Goal: Information Seeking & Learning: Check status

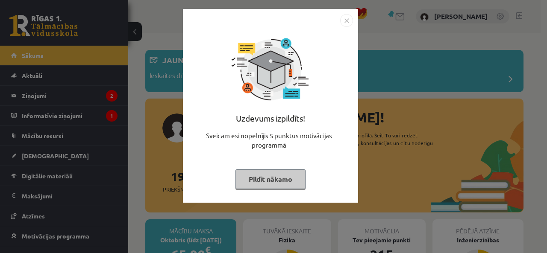
click at [259, 182] on button "Pildīt nākamo" at bounding box center [270, 180] width 70 height 20
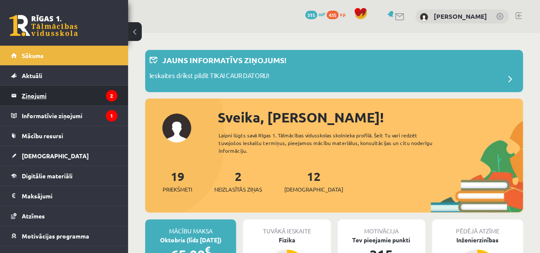
click at [29, 98] on legend "Ziņojumi 2" at bounding box center [70, 96] width 96 height 20
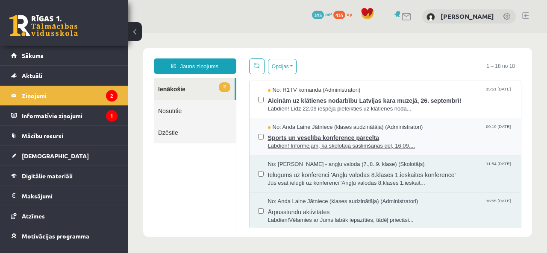
click at [320, 145] on span "Labdien! Informējam, ka skolotāja saslimšanas dēļ, 16.09...." at bounding box center [390, 146] width 245 height 8
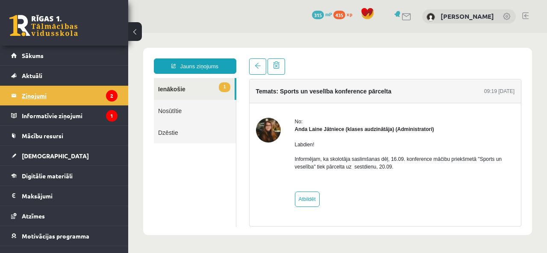
click at [84, 95] on legend "Ziņojumi 2" at bounding box center [70, 96] width 96 height 20
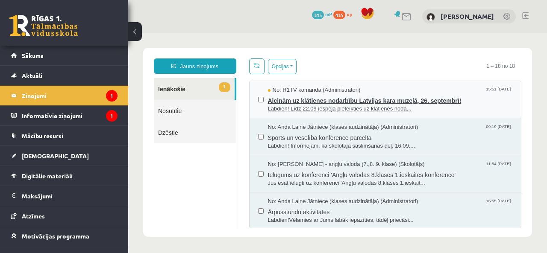
click at [278, 107] on span "Labdien! Līdz 22.09 iespēja pieteikties uz klātienes noda..." at bounding box center [390, 109] width 245 height 8
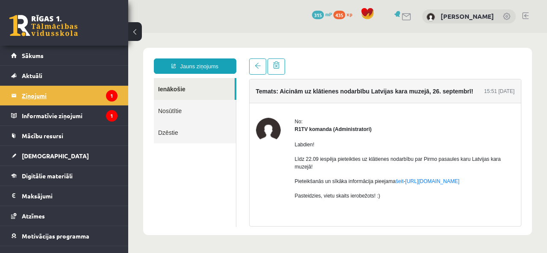
click at [62, 93] on legend "Ziņojumi 1" at bounding box center [70, 96] width 96 height 20
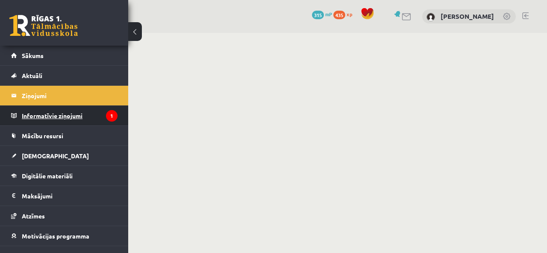
click at [63, 115] on legend "Informatīvie ziņojumi 1" at bounding box center [70, 116] width 96 height 20
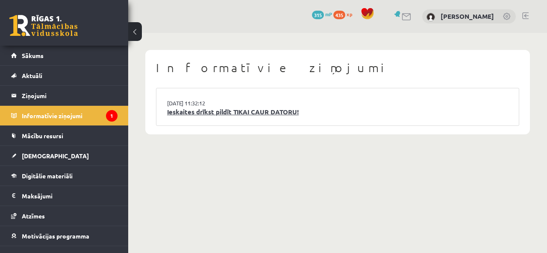
click at [207, 114] on link "Ieskaites drīkst pildīt TIKAI CAUR DATORU!" at bounding box center [337, 112] width 341 height 10
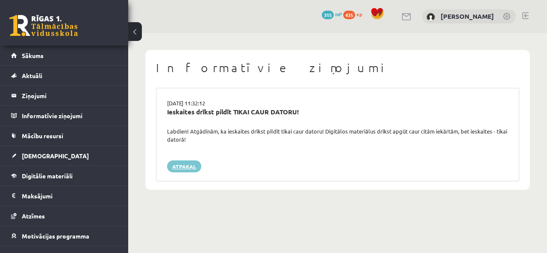
click at [185, 168] on link "Atpakaļ" at bounding box center [184, 167] width 34 height 12
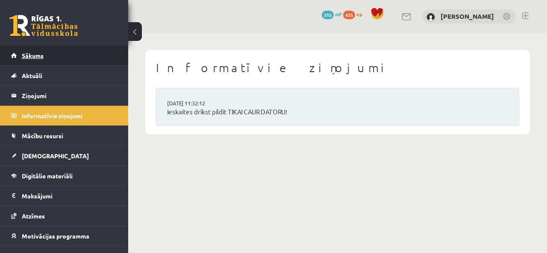
click at [51, 59] on link "Sākums" at bounding box center [64, 56] width 106 height 20
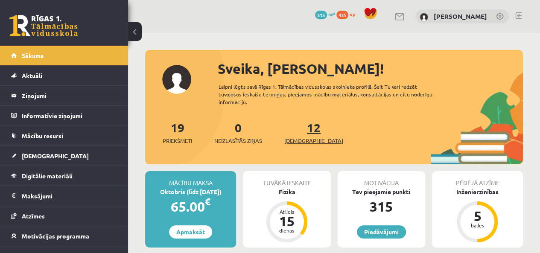
scroll to position [43, 0]
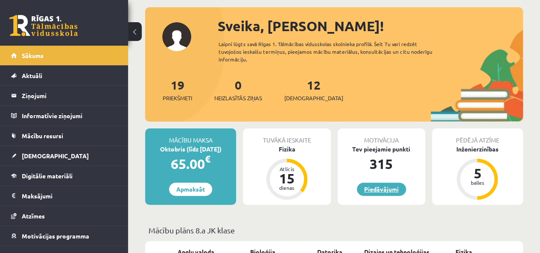
click at [380, 190] on link "Piedāvājumi" at bounding box center [381, 189] width 49 height 13
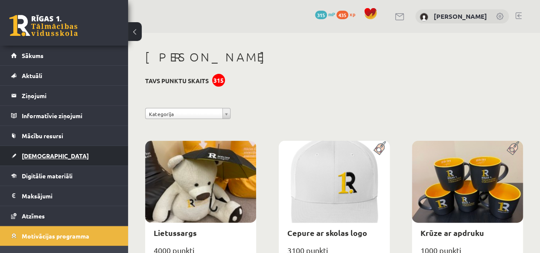
click at [29, 156] on span "[DEMOGRAPHIC_DATA]" at bounding box center [55, 156] width 67 height 8
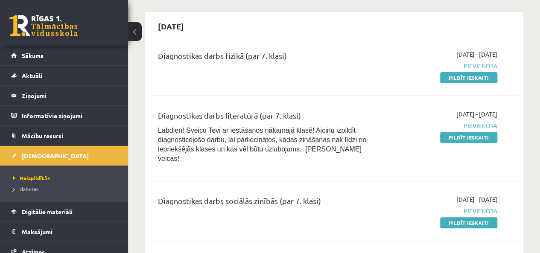
scroll to position [85, 0]
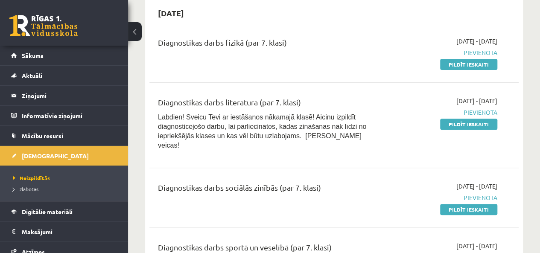
drag, startPoint x: 325, startPoint y: 39, endPoint x: 153, endPoint y: 42, distance: 172.1
click at [153, 42] on div "Diagnostikas darbs fizikā (par 7. klasi)" at bounding box center [269, 53] width 235 height 32
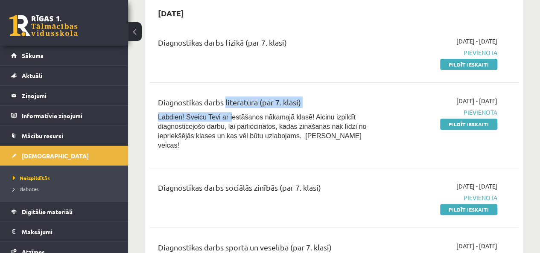
click at [224, 111] on div "Diagnostikas darbs literatūrā (par 7. klasi) Labdien! Sveicu Tevi ar iestāšanos…" at bounding box center [269, 126] width 235 height 58
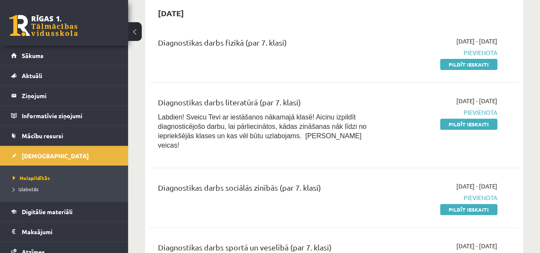
click at [194, 151] on div "Diagnostikas darbs literatūrā (par 7. klasi) Labdien! Sveicu Tevi ar iestāšanos…" at bounding box center [333, 125] width 369 height 75
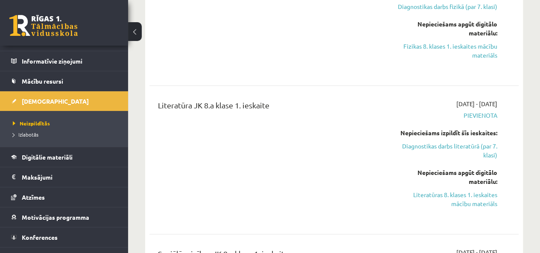
scroll to position [67, 0]
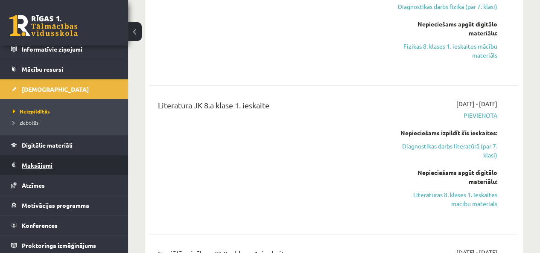
click at [30, 166] on legend "Maksājumi 0" at bounding box center [70, 165] width 96 height 20
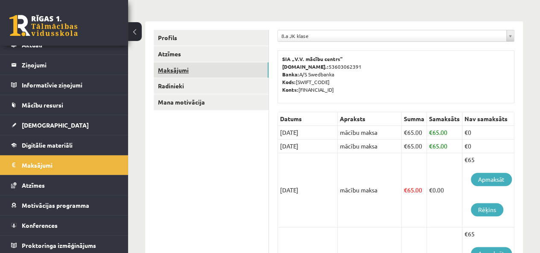
scroll to position [43, 0]
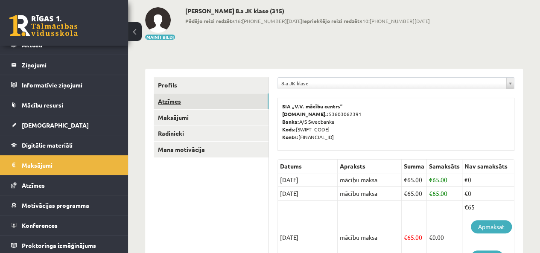
click at [169, 103] on link "Atzīmes" at bounding box center [211, 102] width 115 height 16
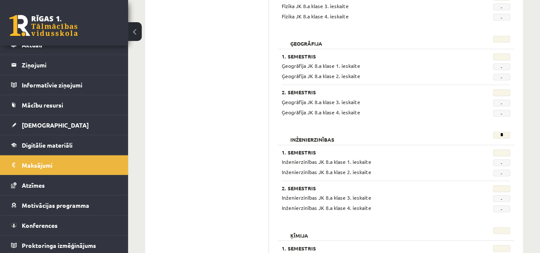
scroll to position [598, 0]
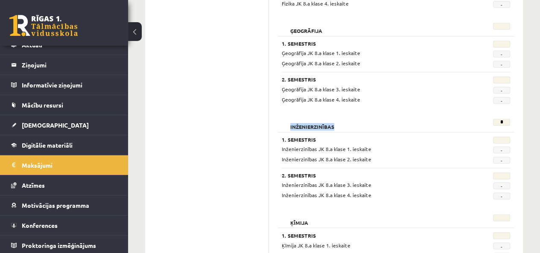
drag, startPoint x: 285, startPoint y: 123, endPoint x: 526, endPoint y: 119, distance: 240.9
click at [459, 116] on div "Inženierzinības * 1. Semestris Inženierzinības JK 8.a klase 1. ieskaite - Inžen…" at bounding box center [396, 160] width 237 height 92
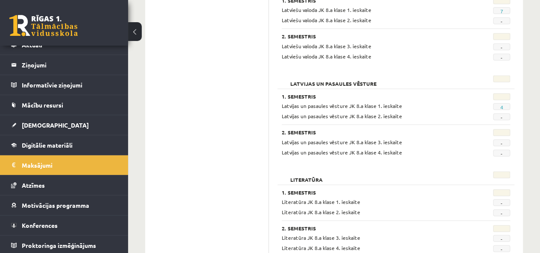
scroll to position [982, 0]
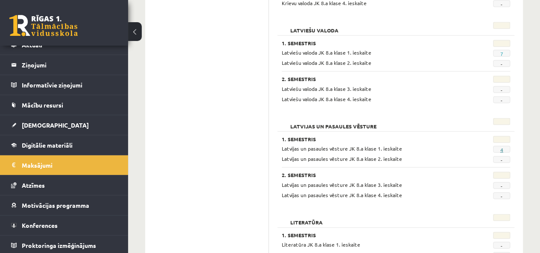
click at [501, 148] on link "4" at bounding box center [501, 149] width 3 height 7
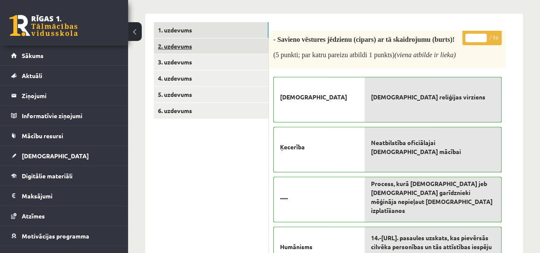
scroll to position [85, 0]
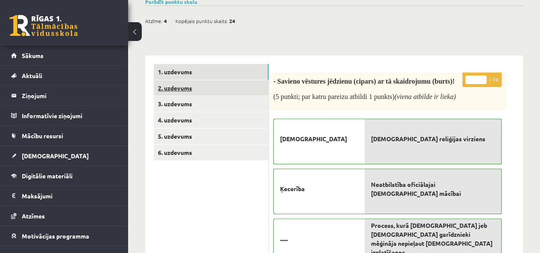
click at [201, 93] on link "2. uzdevums" at bounding box center [211, 88] width 115 height 16
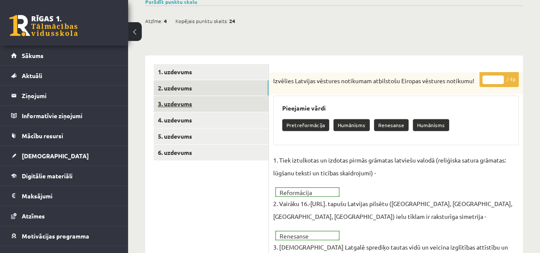
click at [188, 107] on link "3. uzdevums" at bounding box center [211, 104] width 115 height 16
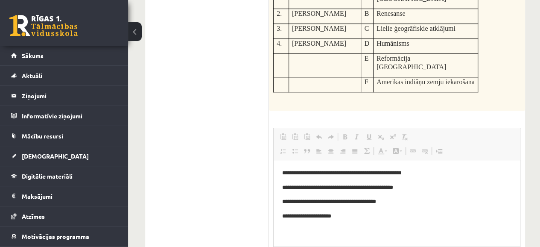
scroll to position [165, 0]
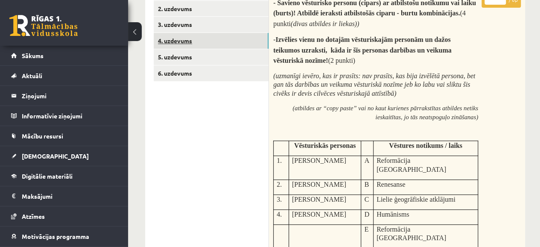
click at [174, 44] on link "4. uzdevums" at bounding box center [211, 41] width 115 height 16
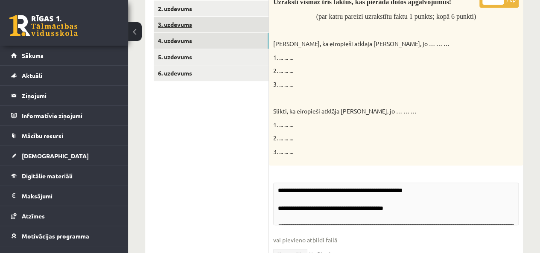
click at [173, 23] on link "3. uzdevums" at bounding box center [211, 25] width 115 height 16
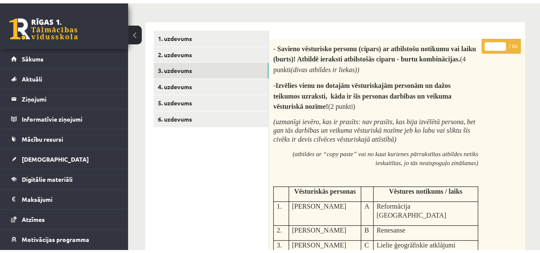
scroll to position [122, 0]
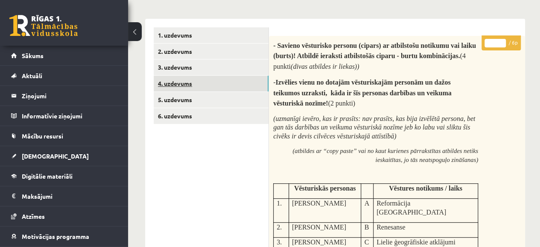
click at [184, 79] on link "4. uzdevums" at bounding box center [211, 84] width 115 height 16
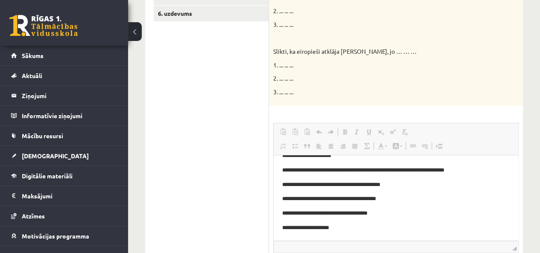
scroll to position [139, 0]
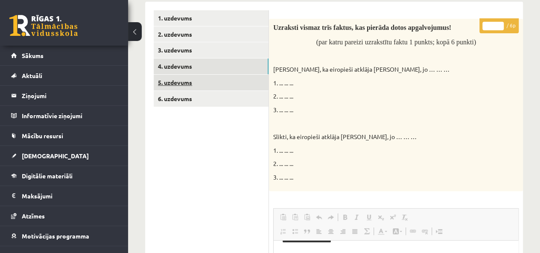
click at [167, 85] on link "5. uzdevums" at bounding box center [211, 83] width 115 height 16
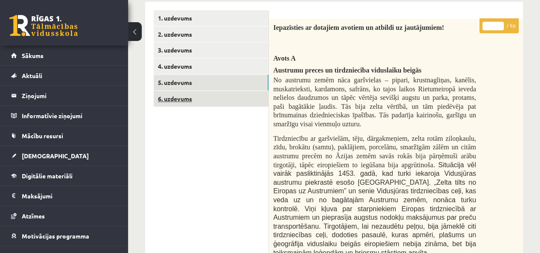
click at [180, 97] on link "6. uzdevums" at bounding box center [211, 99] width 115 height 16
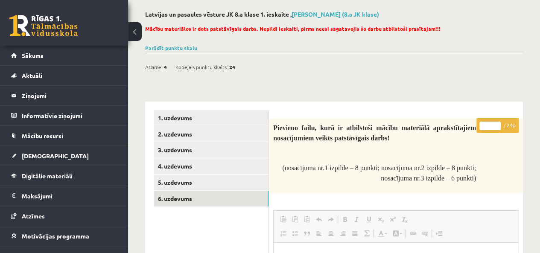
scroll to position [11, 0]
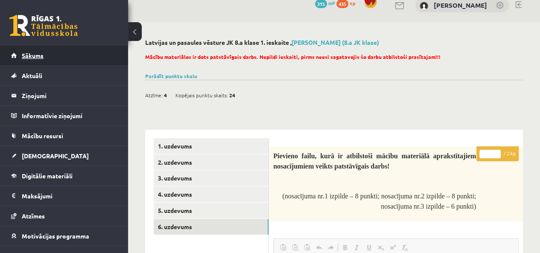
click at [51, 53] on link "Sākums" at bounding box center [64, 56] width 106 height 20
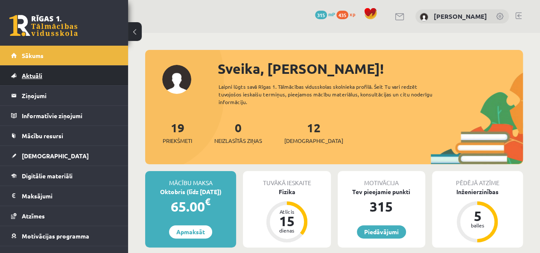
click at [47, 79] on link "Aktuāli" at bounding box center [64, 76] width 106 height 20
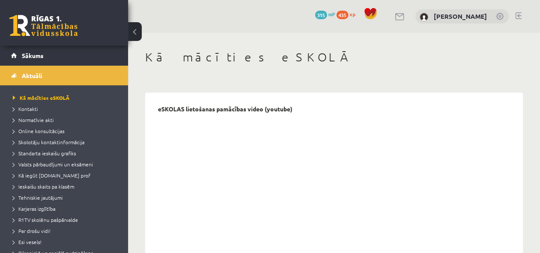
click at [517, 15] on link at bounding box center [518, 15] width 6 height 7
